Goal: Information Seeking & Learning: Learn about a topic

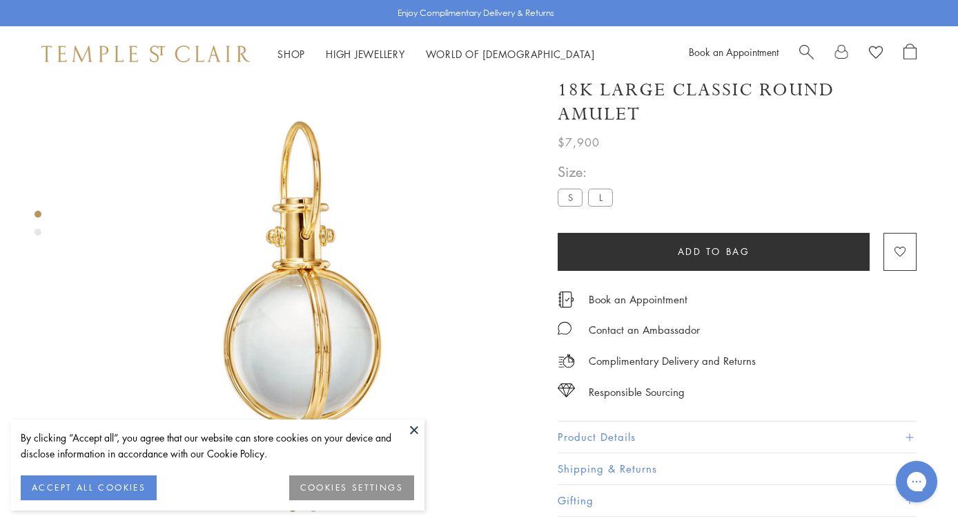
scroll to position [28, 0]
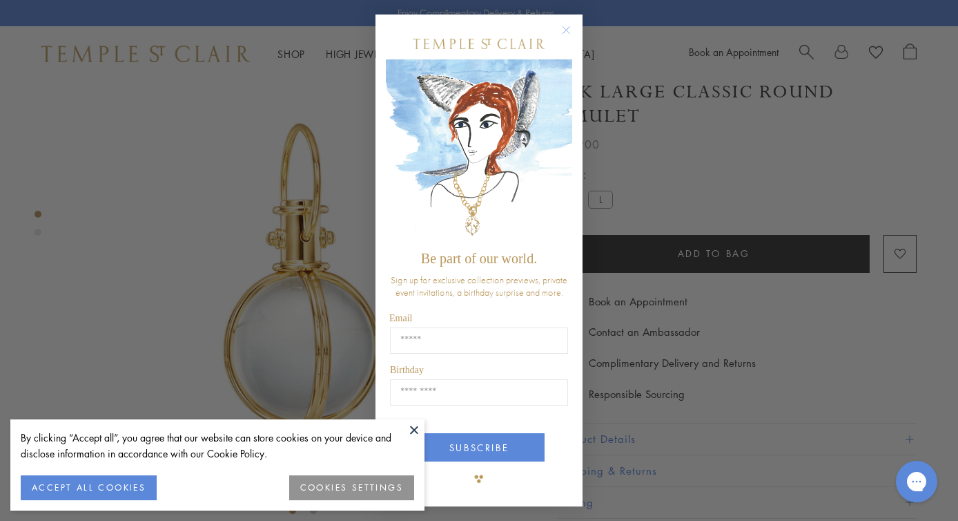
click at [564, 30] on circle "Close dialog" at bounding box center [567, 30] width 17 height 17
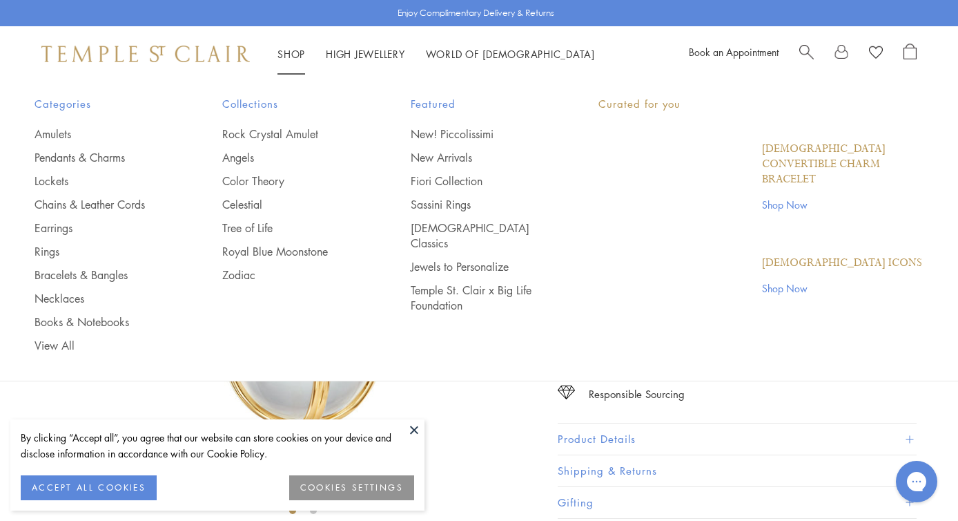
click at [289, 54] on link "Shop Shop" at bounding box center [292, 54] width 28 height 14
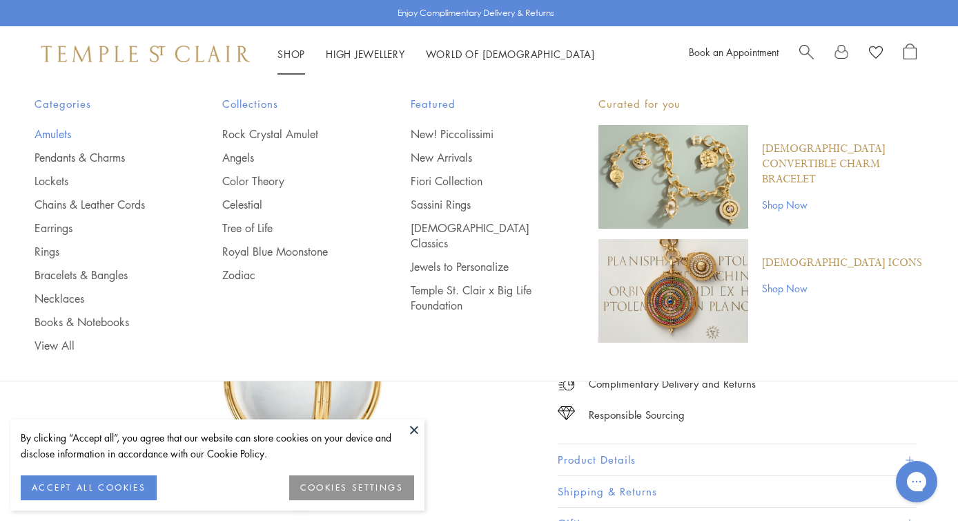
click at [67, 134] on link "Amulets" at bounding box center [101, 133] width 133 height 15
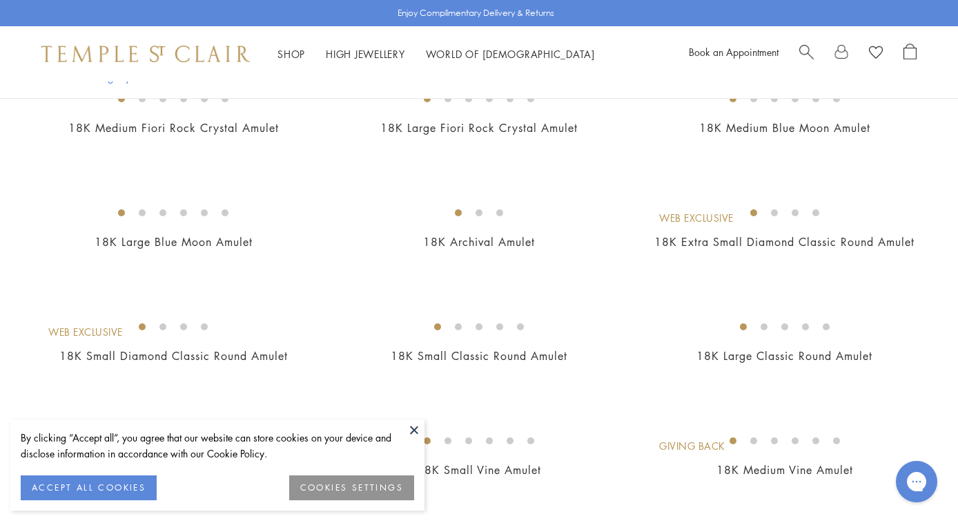
scroll to position [303, 0]
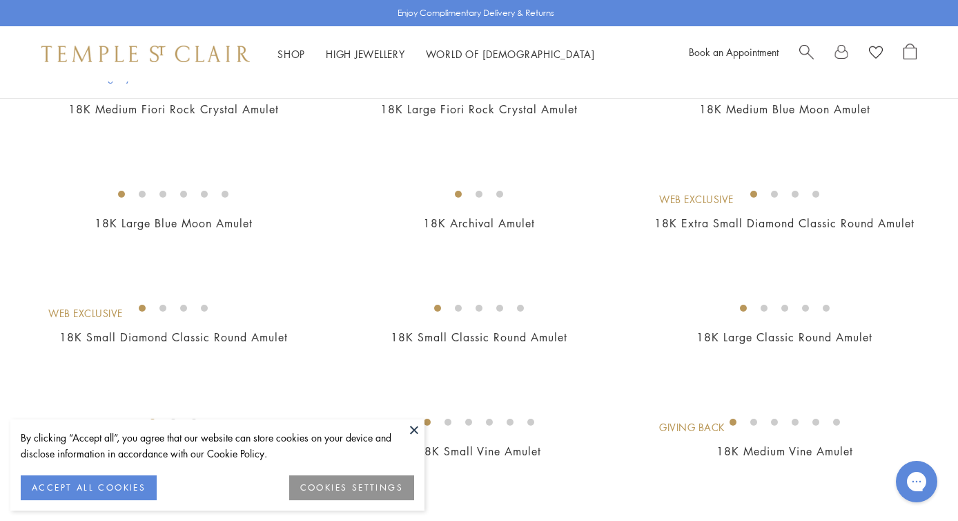
click at [415, 432] on button at bounding box center [414, 429] width 21 height 21
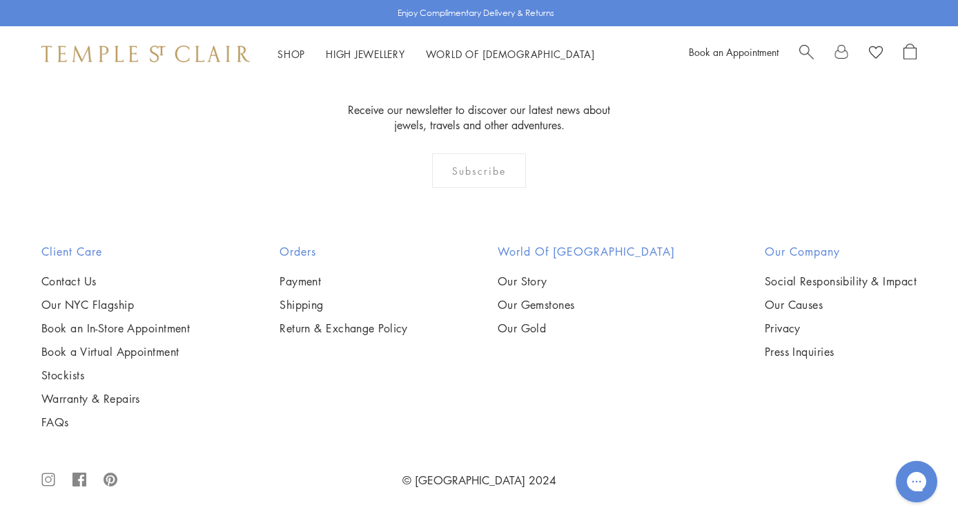
scroll to position [9038, 0]
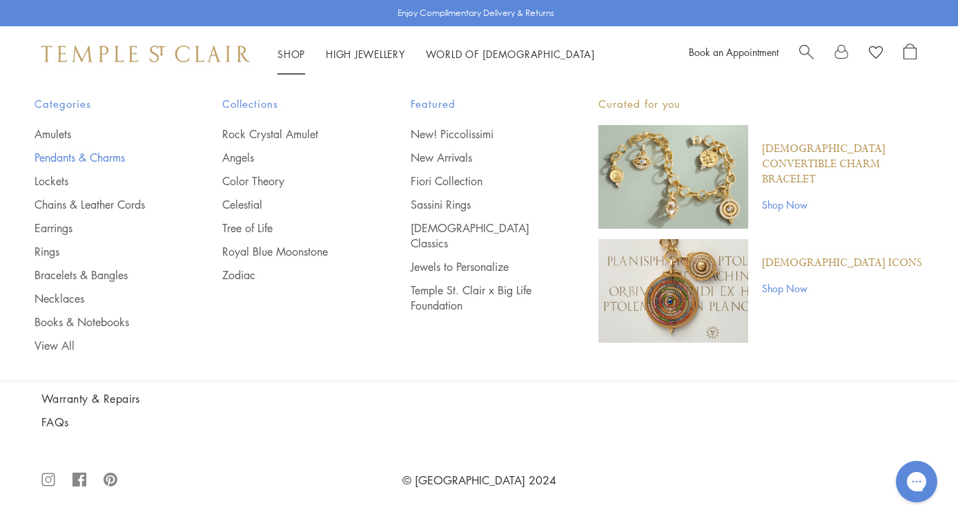
click at [99, 154] on link "Pendants & Charms" at bounding box center [101, 157] width 133 height 15
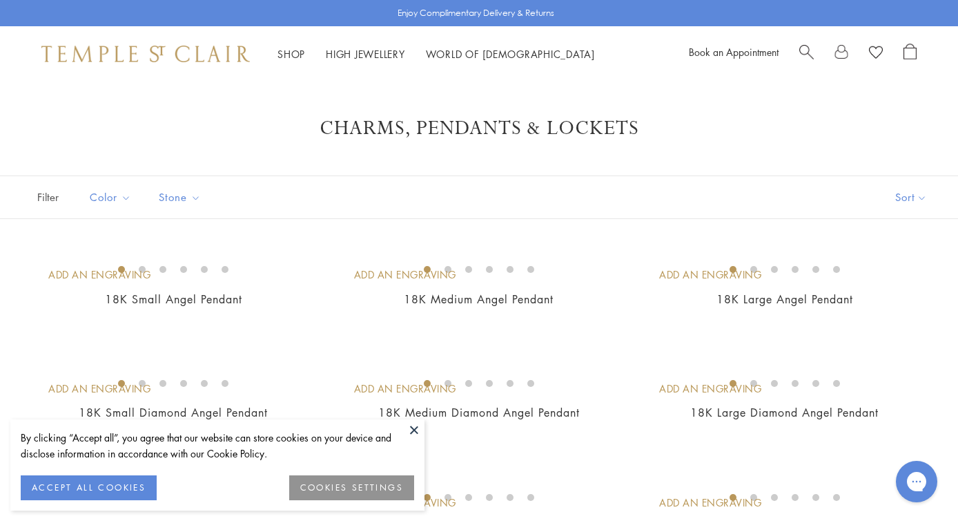
click at [106, 484] on button "ACCEPT ALL COOKIES" at bounding box center [89, 487] width 136 height 25
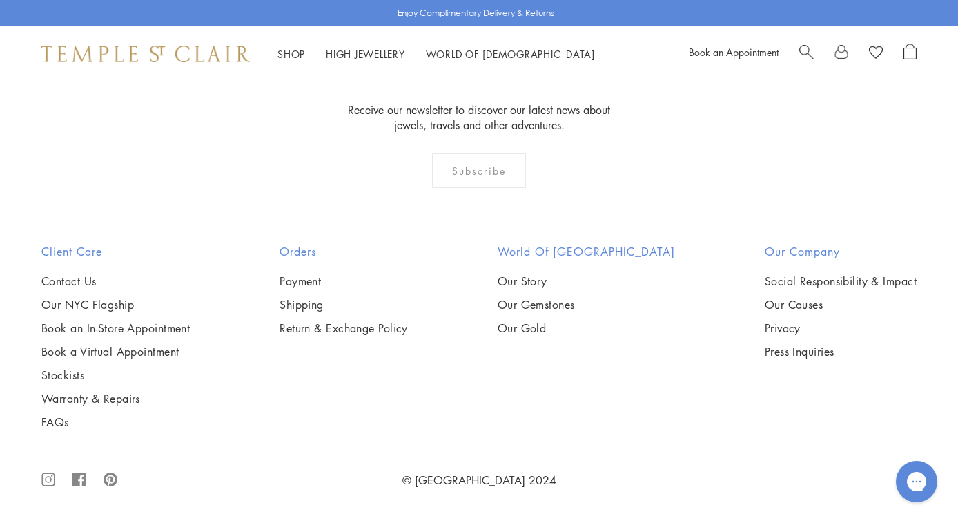
scroll to position [8459, 0]
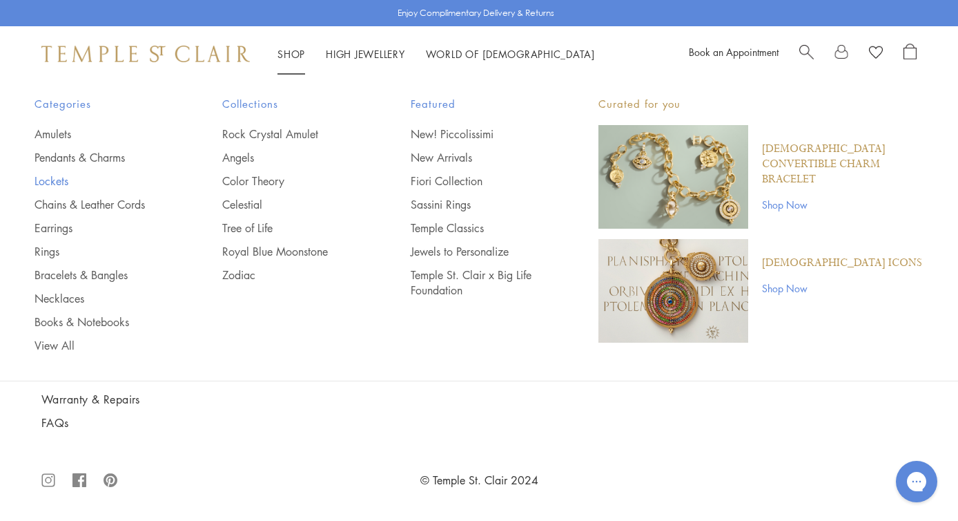
click at [61, 182] on link "Lockets" at bounding box center [101, 180] width 133 height 15
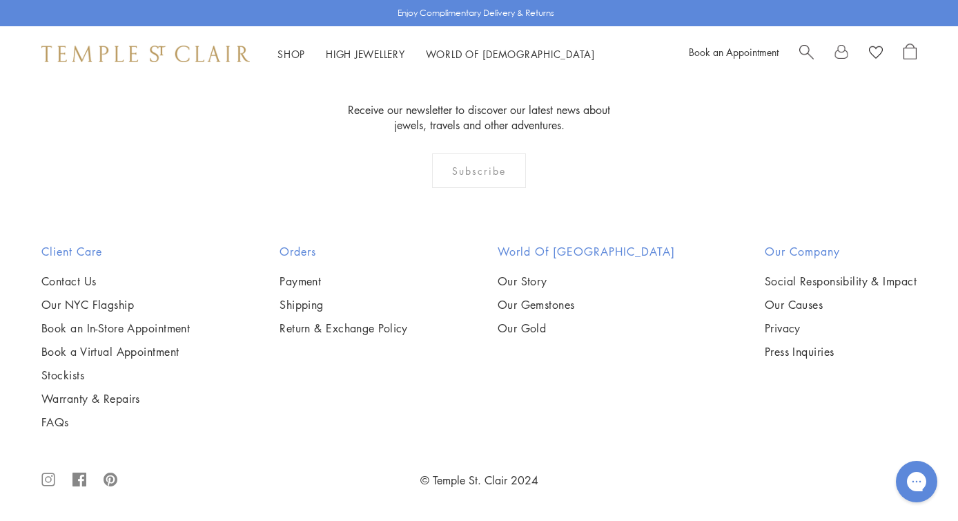
scroll to position [2033, 0]
click at [0, 0] on img at bounding box center [0, 0] width 0 height 0
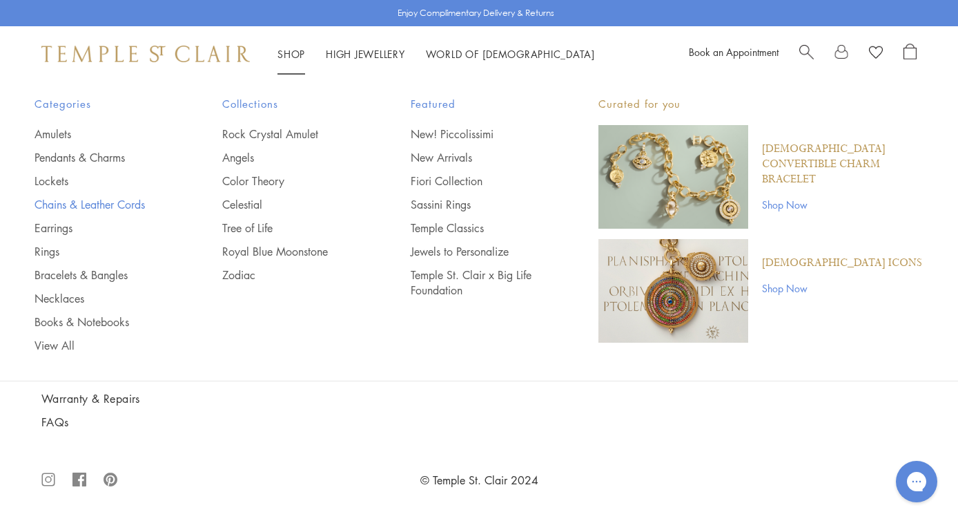
click at [115, 209] on link "Chains & Leather Cords" at bounding box center [101, 204] width 133 height 15
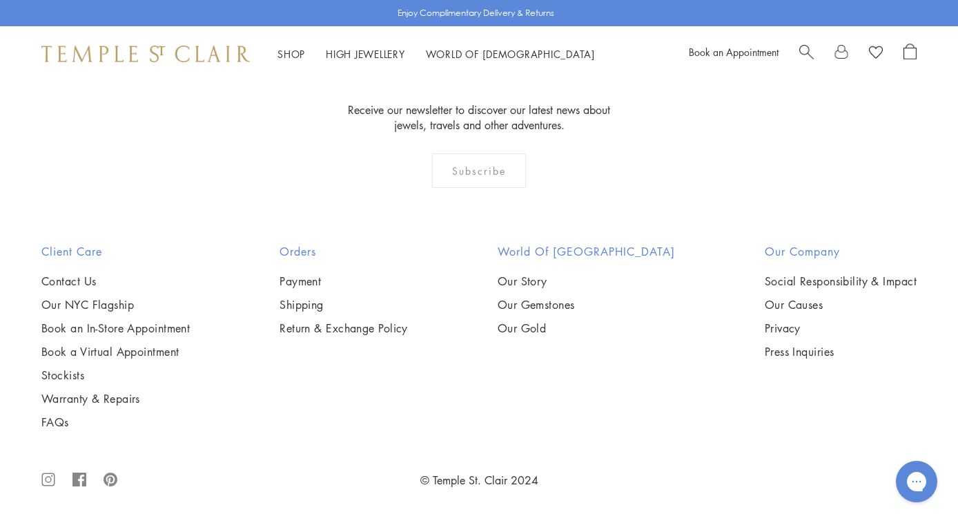
scroll to position [2730, 0]
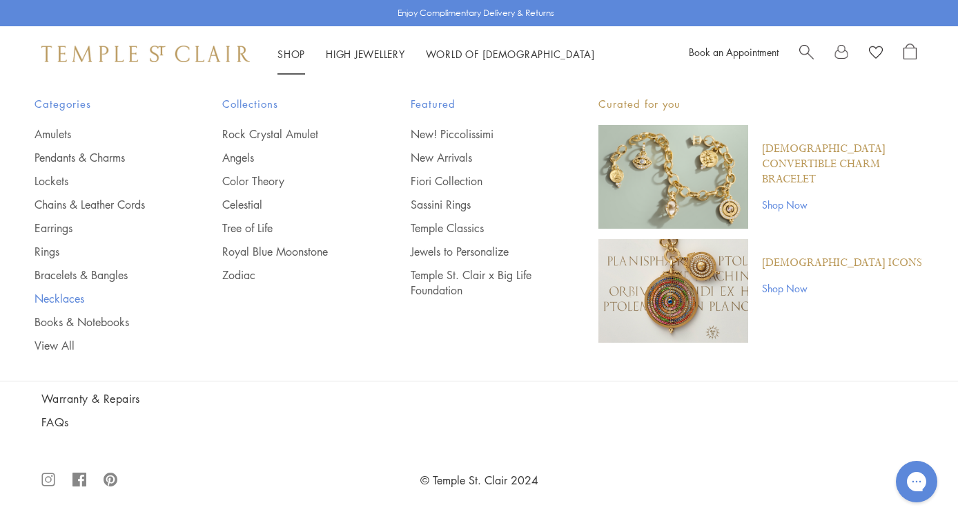
click at [77, 298] on link "Necklaces" at bounding box center [101, 298] width 133 height 15
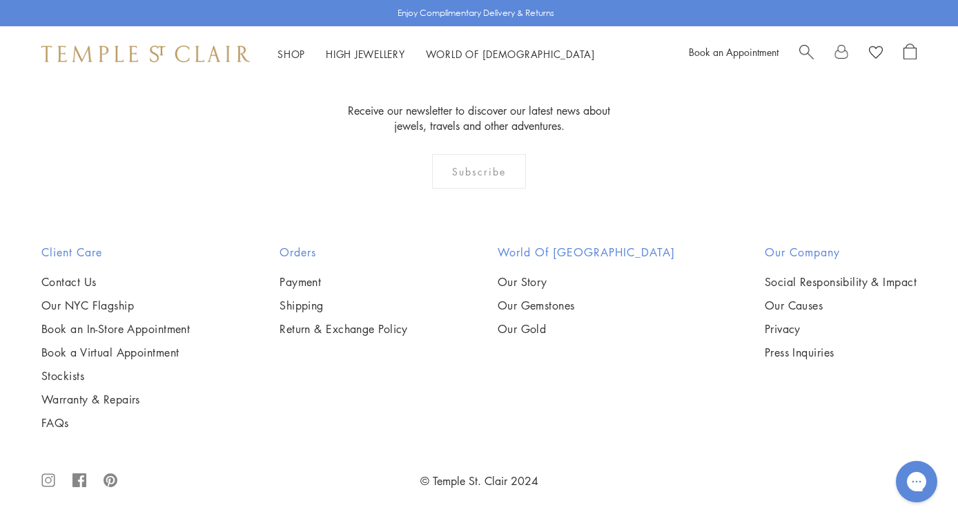
scroll to position [5860, 0]
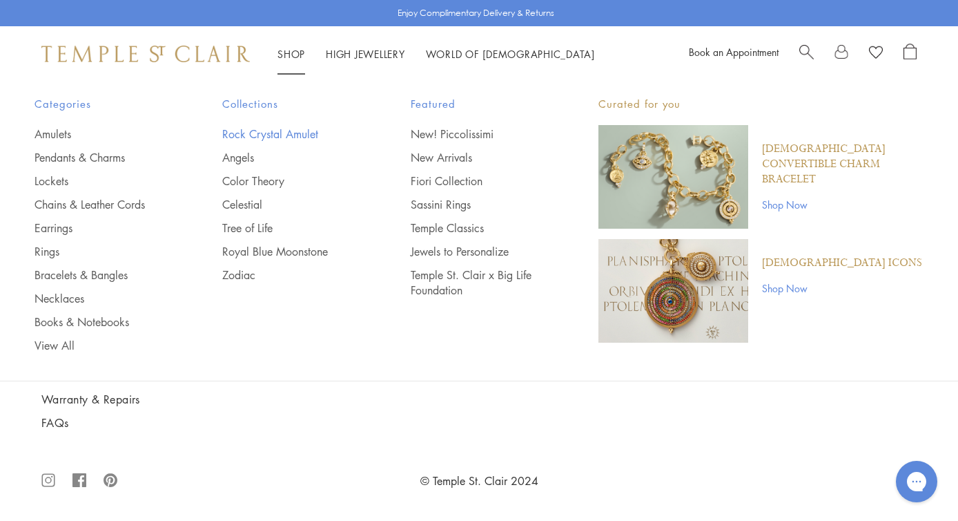
click at [281, 131] on link "Rock Crystal Amulet" at bounding box center [288, 133] width 133 height 15
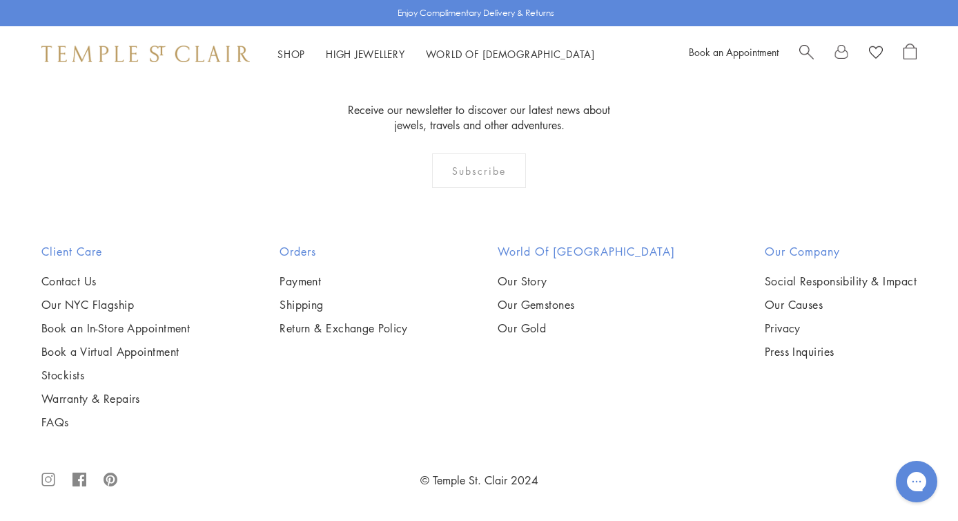
scroll to position [9274, 0]
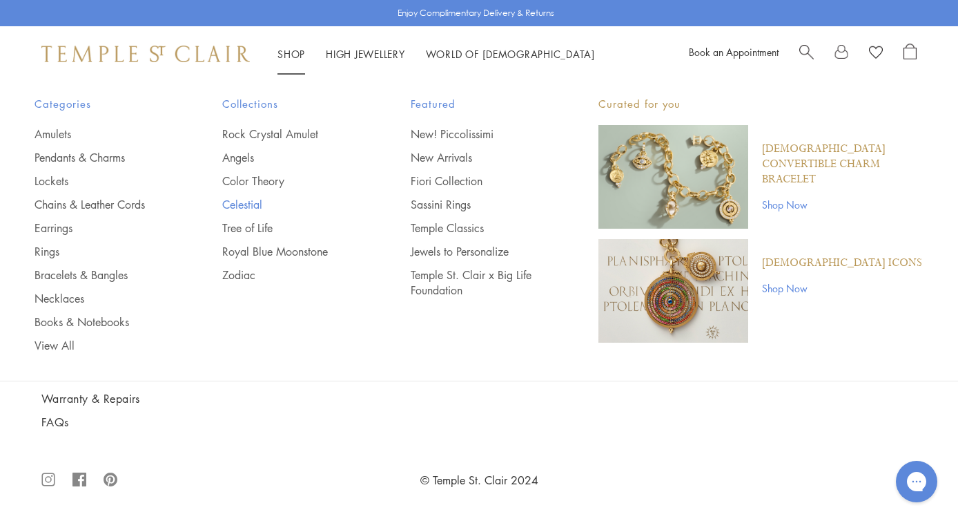
click at [241, 206] on link "Celestial" at bounding box center [288, 204] width 133 height 15
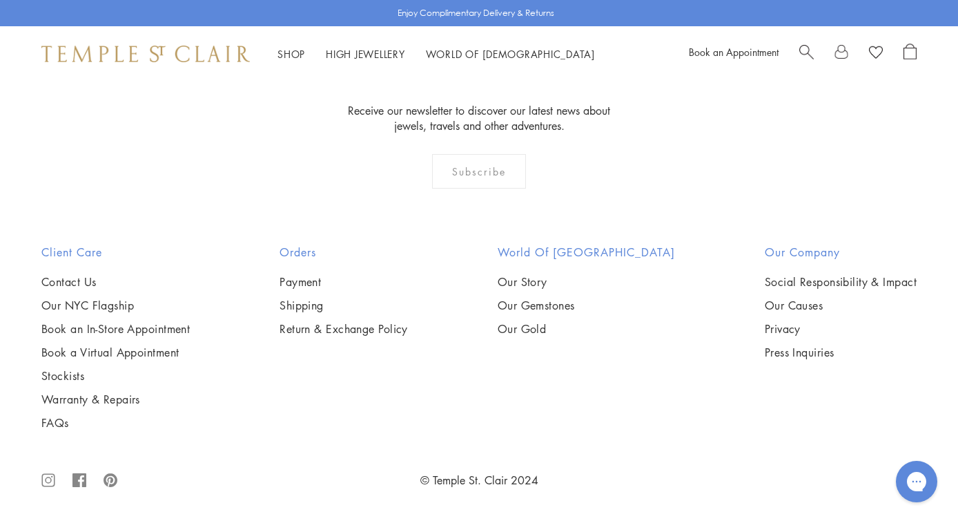
scroll to position [6630, 0]
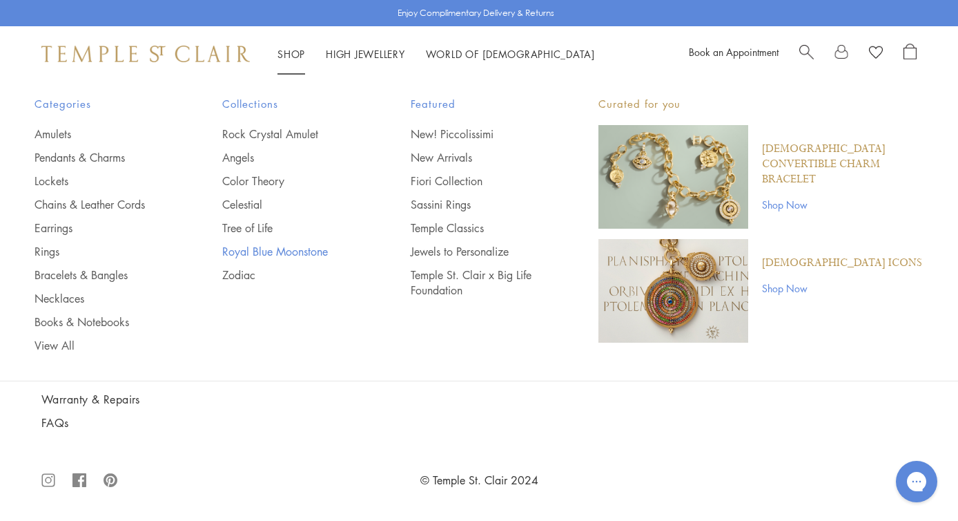
click at [259, 250] on link "Royal Blue Moonstone" at bounding box center [288, 251] width 133 height 15
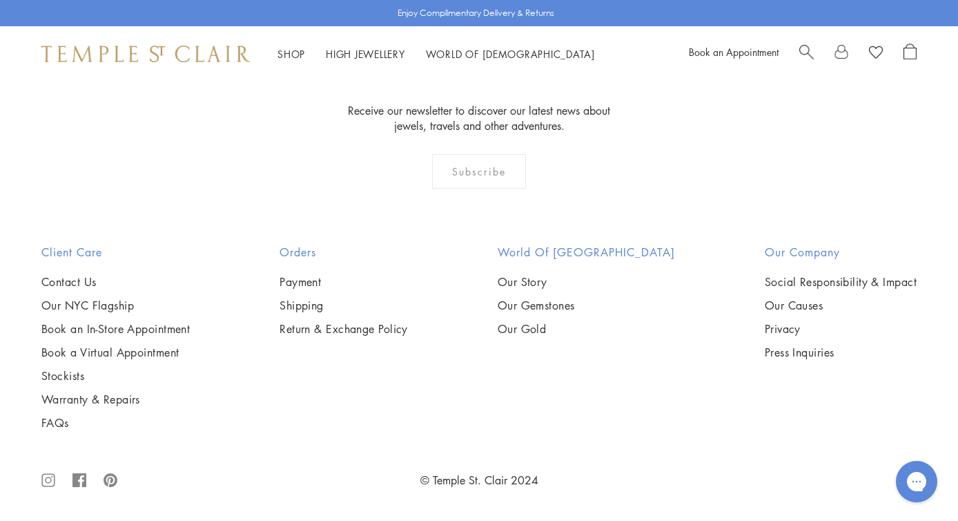
scroll to position [6901, 0]
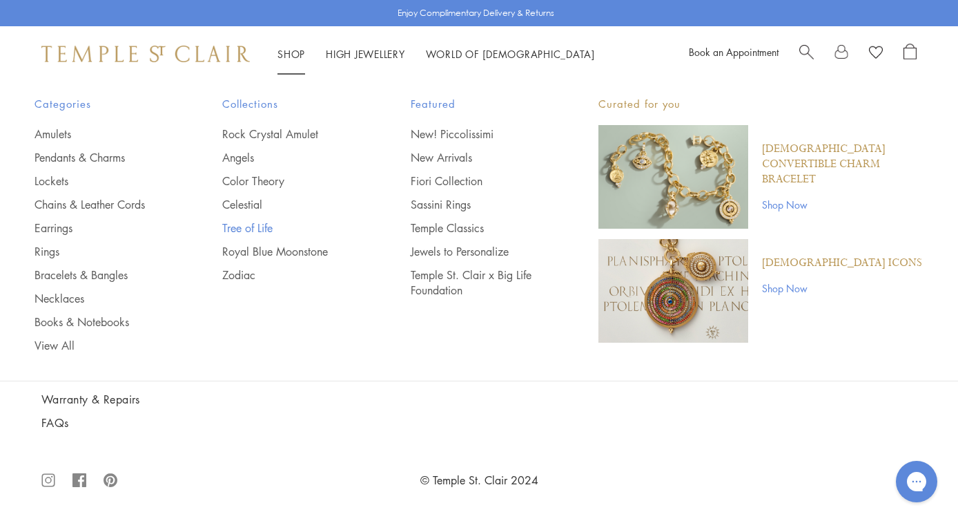
click at [251, 229] on link "Tree of Life" at bounding box center [288, 227] width 133 height 15
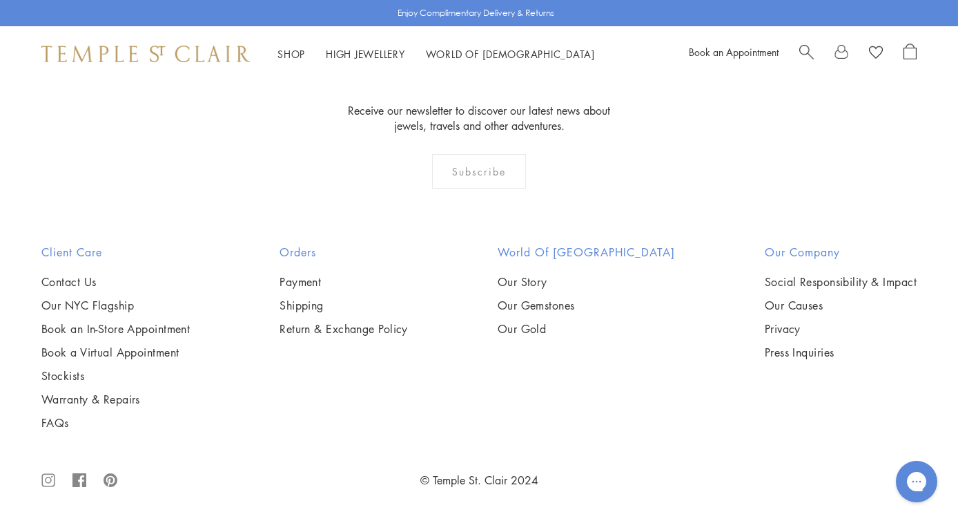
scroll to position [6994, 0]
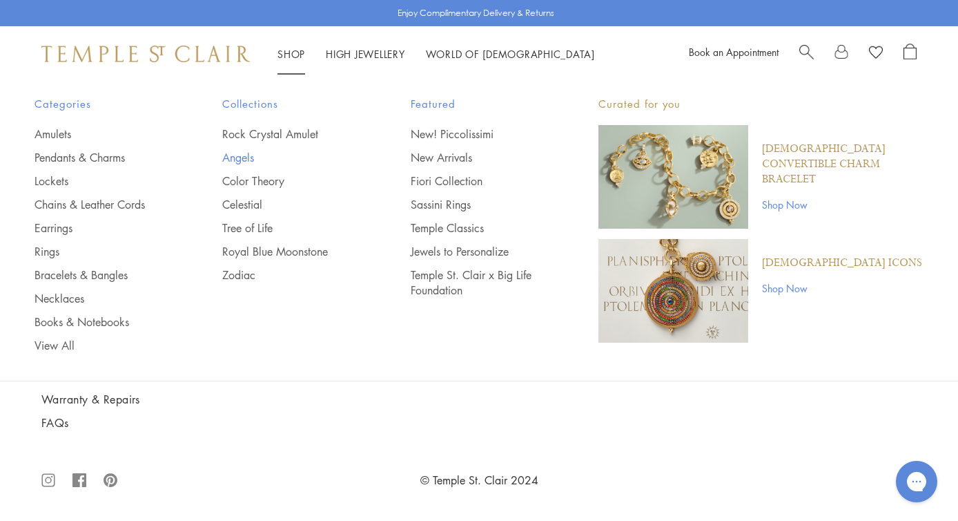
click at [242, 162] on link "Angels" at bounding box center [288, 157] width 133 height 15
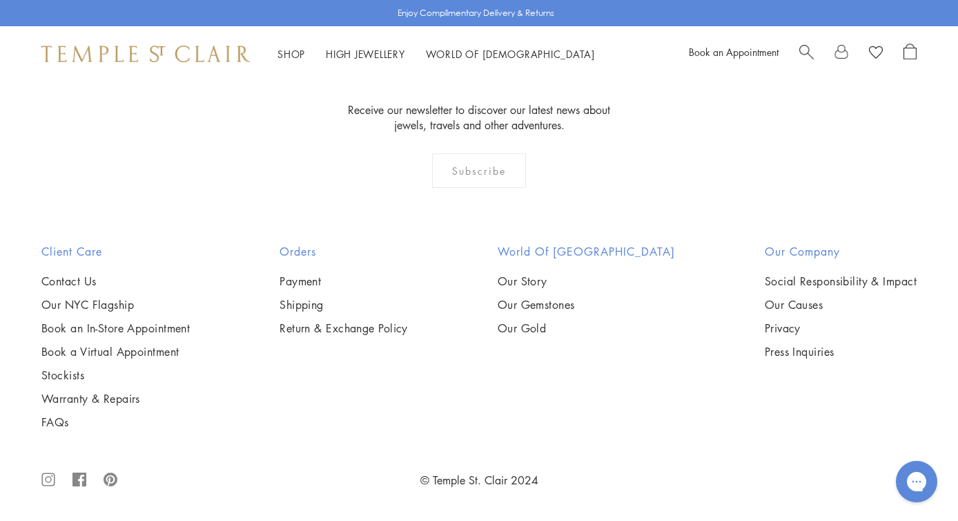
scroll to position [2629, 0]
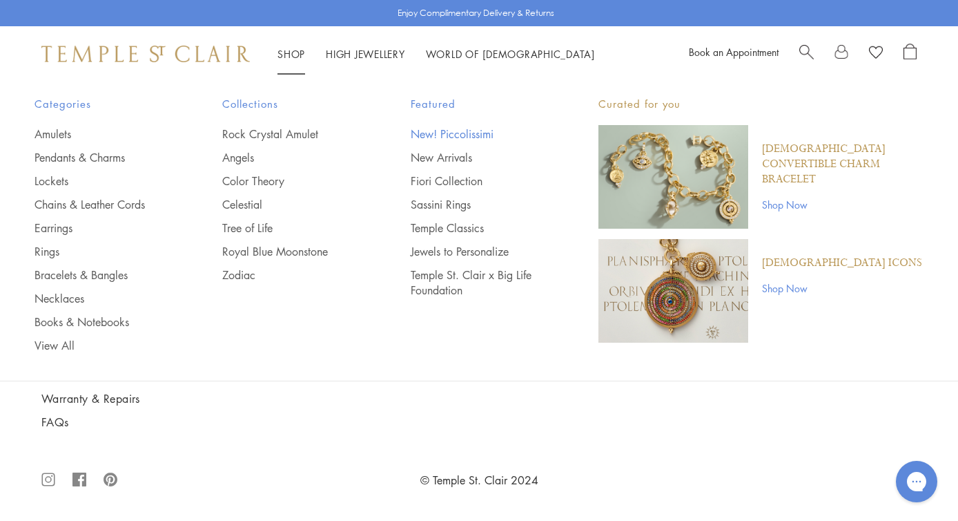
click at [461, 136] on link "New! Piccolissimi" at bounding box center [477, 133] width 133 height 15
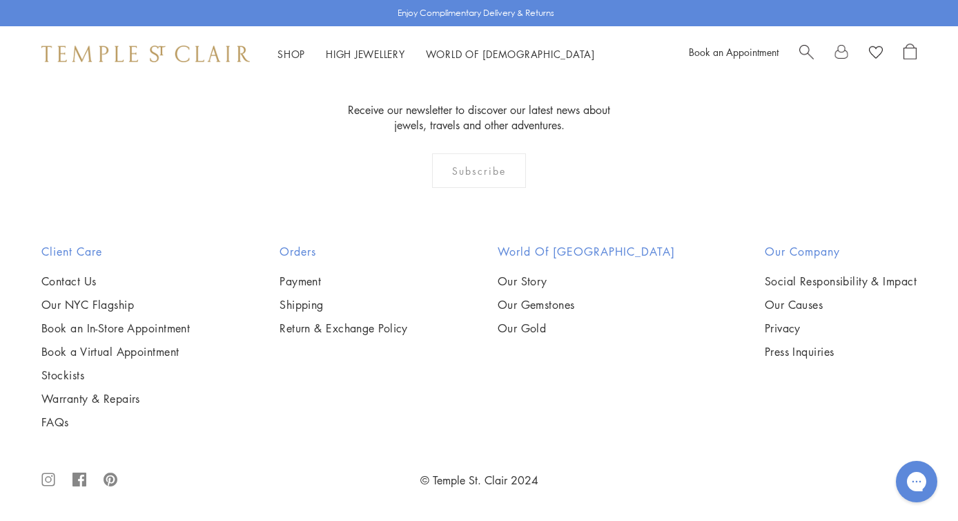
scroll to position [3543, 0]
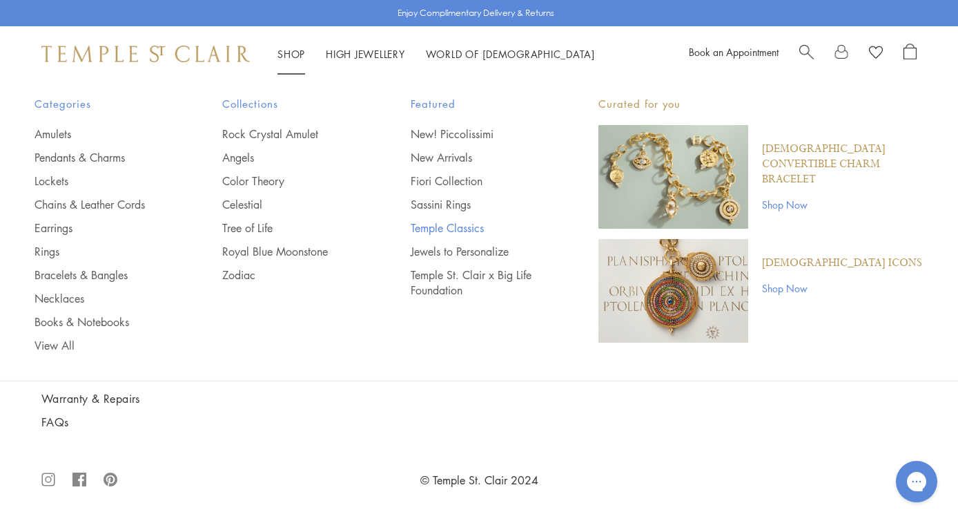
click at [434, 222] on link "Temple Classics" at bounding box center [477, 227] width 133 height 15
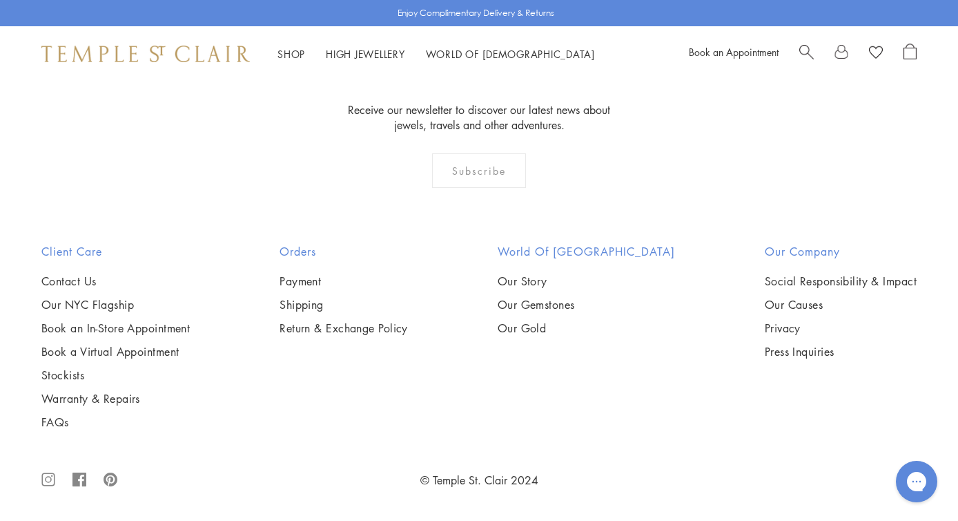
scroll to position [9650, 0]
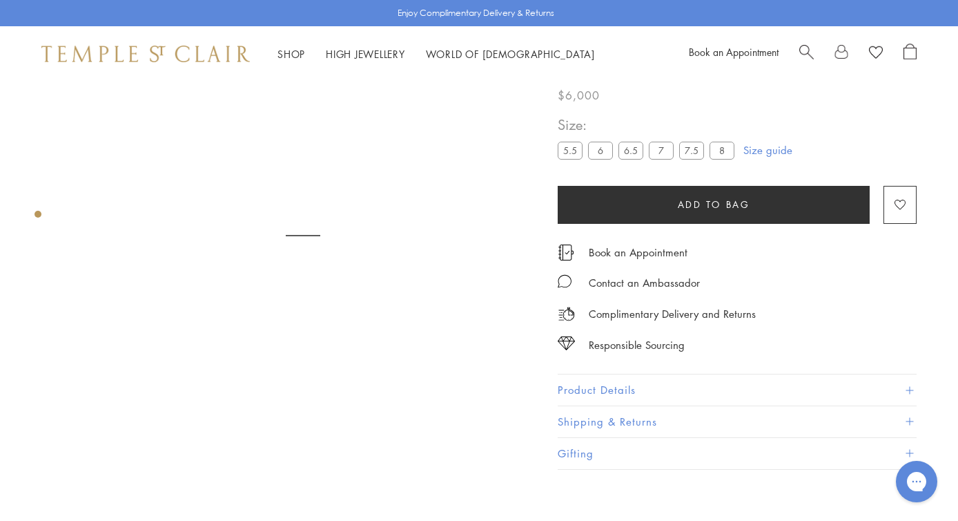
scroll to position [81, 0]
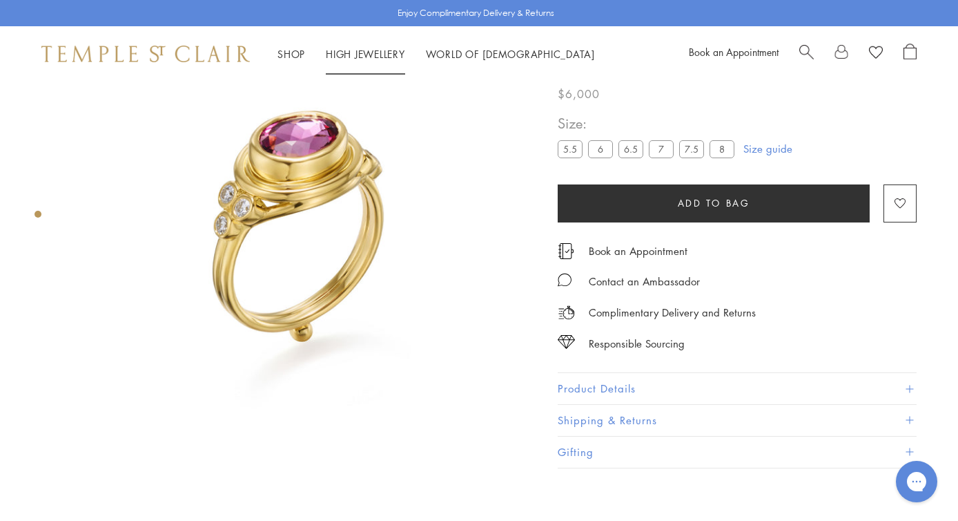
click at [373, 51] on link "High Jewellery High Jewellery" at bounding box center [365, 54] width 79 height 14
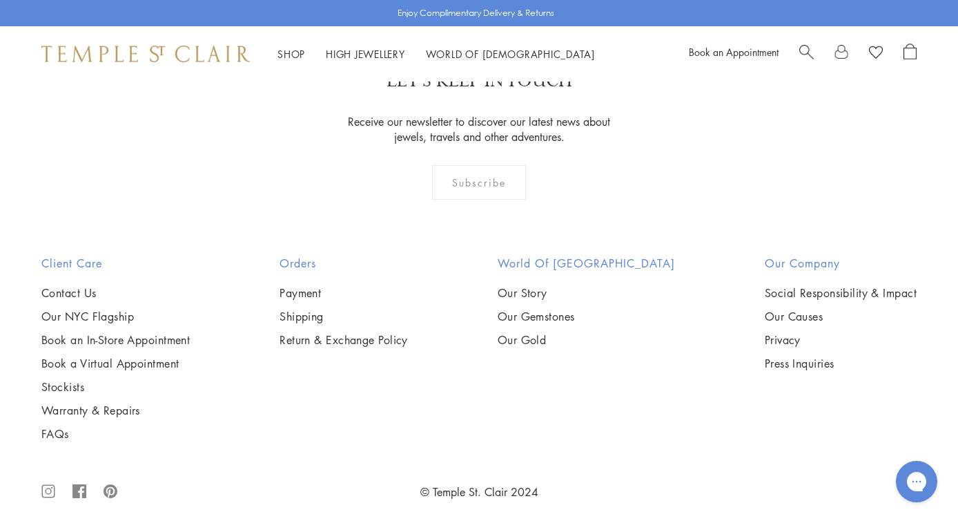
scroll to position [1304, 0]
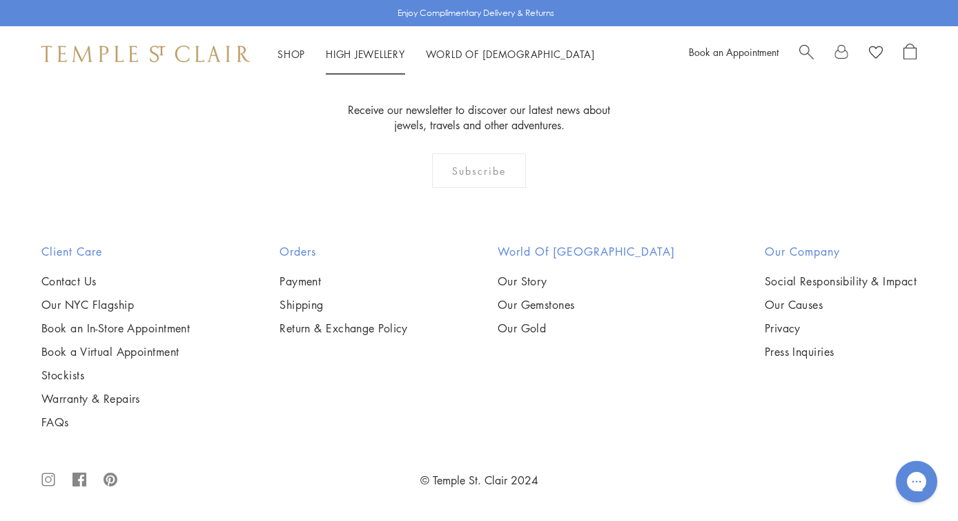
click at [369, 52] on link "High Jewellery High Jewellery" at bounding box center [365, 54] width 79 height 14
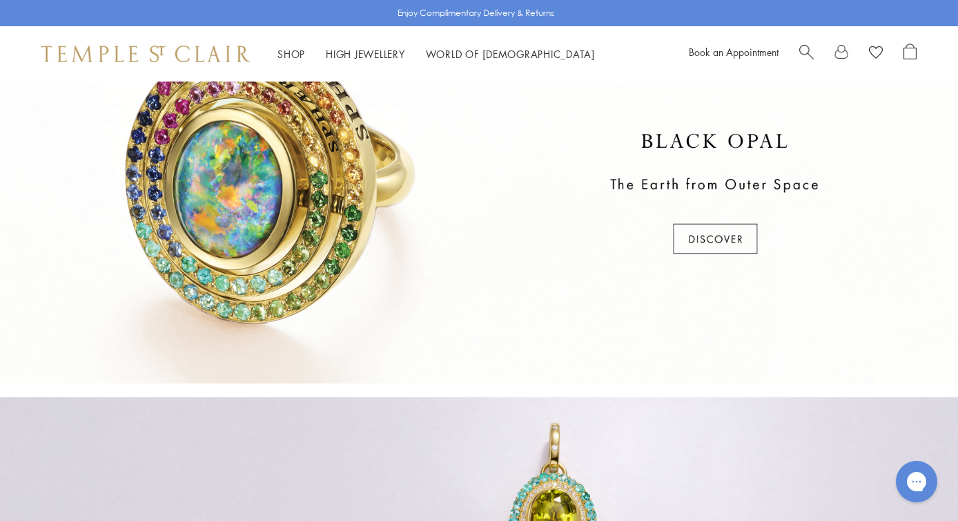
scroll to position [481, 0]
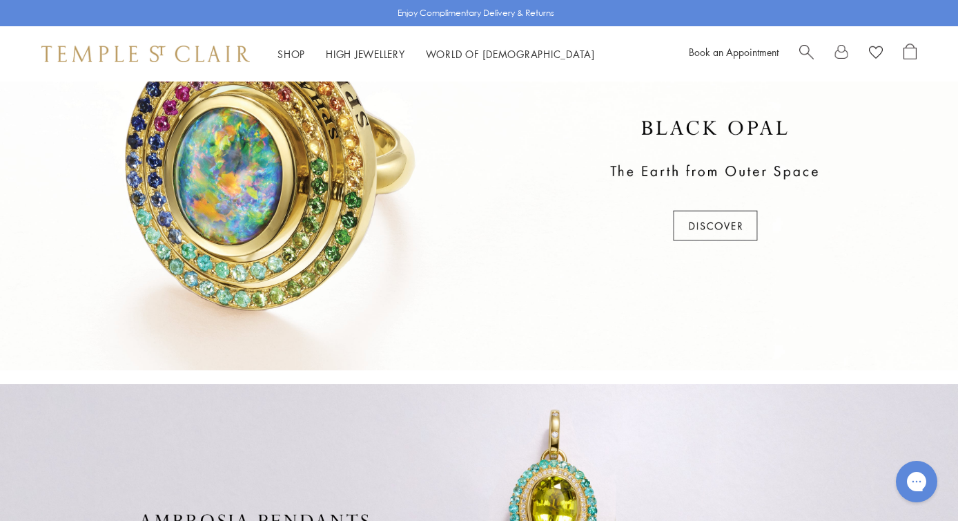
click at [704, 226] on div at bounding box center [479, 181] width 958 height 378
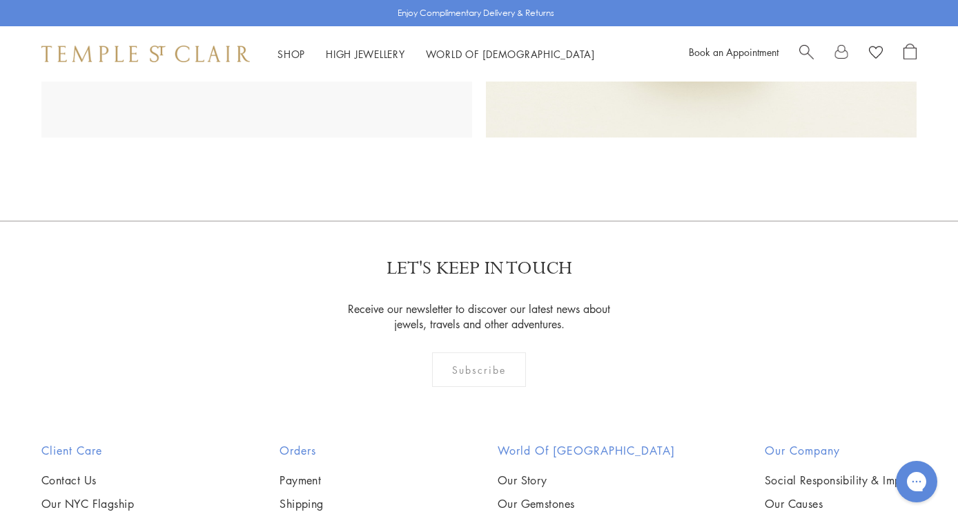
scroll to position [1438, 0]
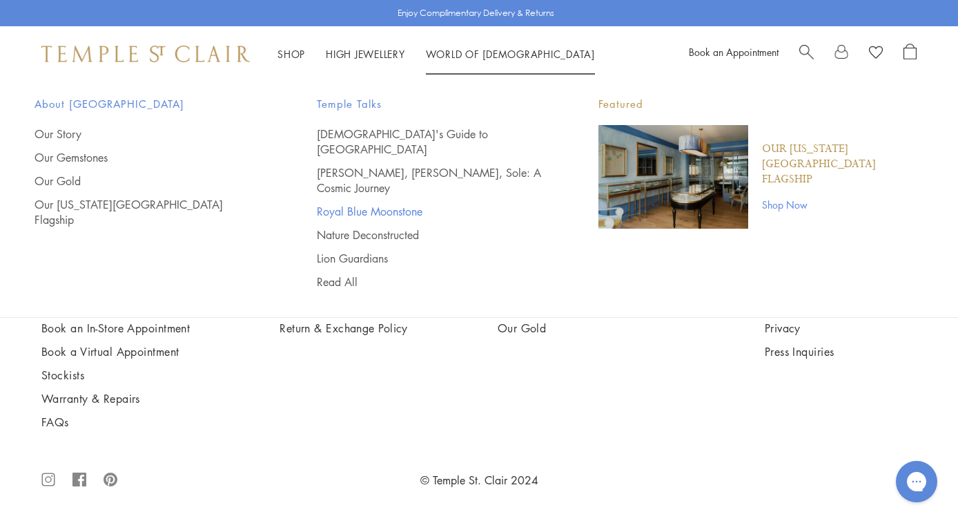
click at [372, 204] on link "Royal Blue Moonstone" at bounding box center [430, 211] width 227 height 15
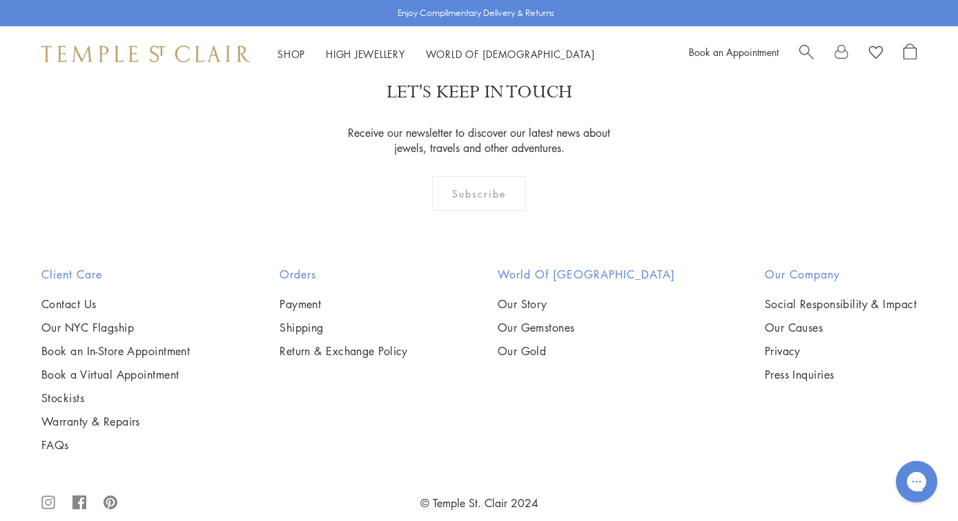
scroll to position [2755, 0]
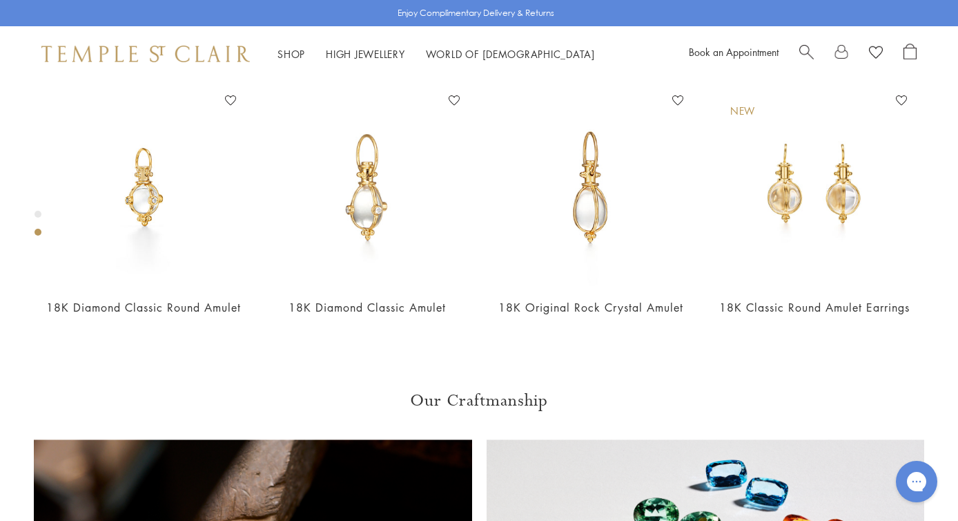
scroll to position [555, 0]
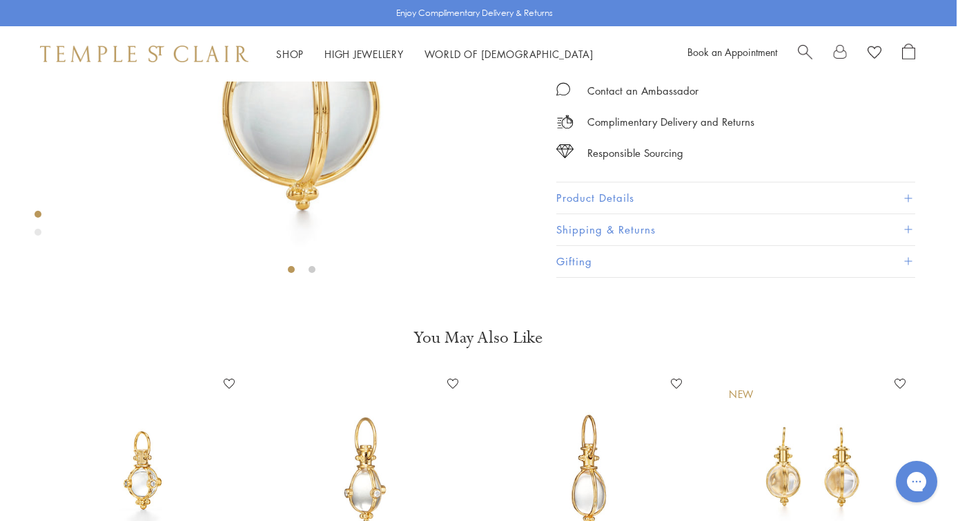
scroll to position [271, 1]
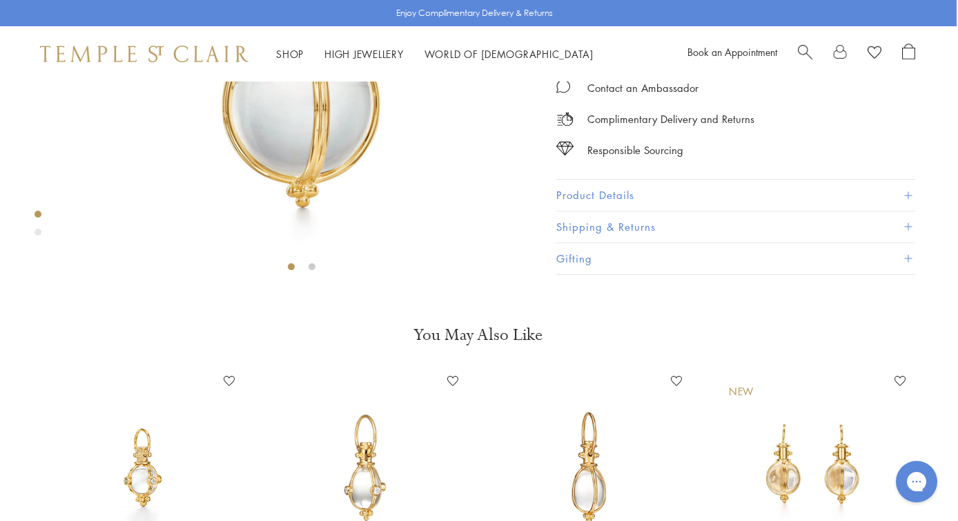
click at [628, 211] on button "Product Details" at bounding box center [736, 195] width 359 height 31
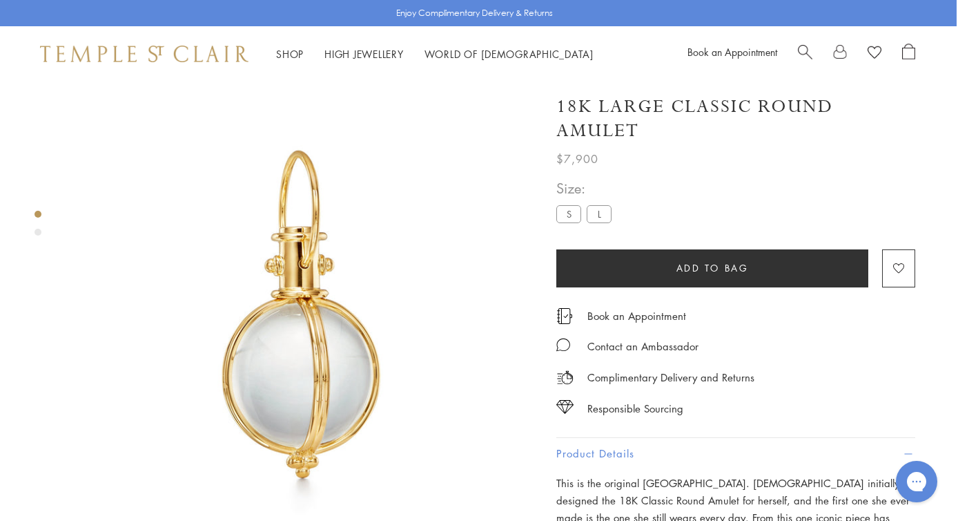
scroll to position [0, 1]
